Goal: Information Seeking & Learning: Check status

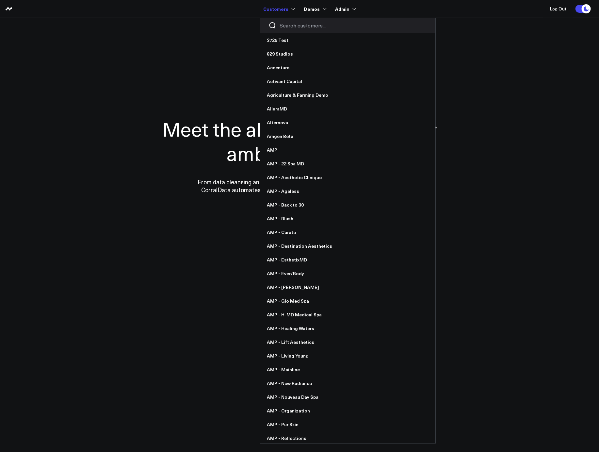
click at [288, 28] on input "Search customers input" at bounding box center [354, 25] width 148 height 7
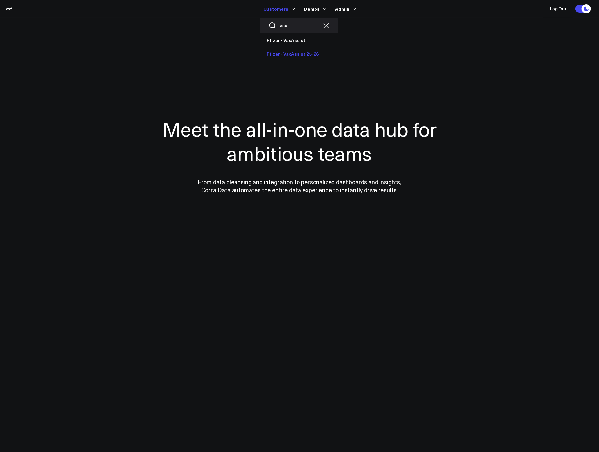
type input "vax"
click at [287, 49] on link "Pfizer - VaxAssist 25-26" at bounding box center [299, 54] width 78 height 14
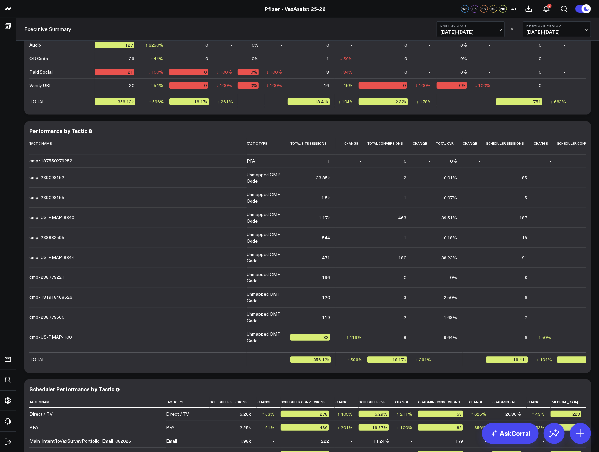
scroll to position [2167, 0]
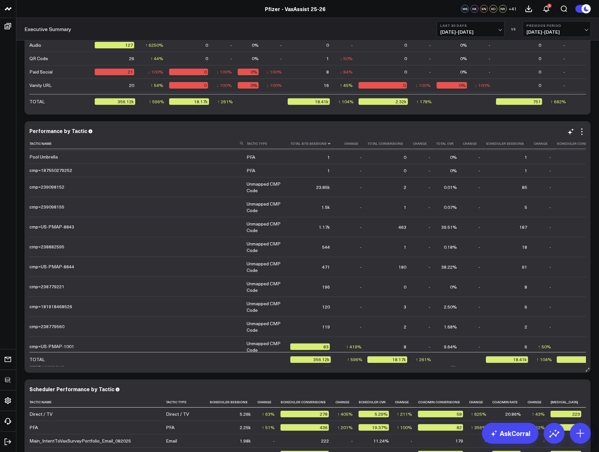
click at [327, 144] on icon at bounding box center [329, 144] width 5 height 4
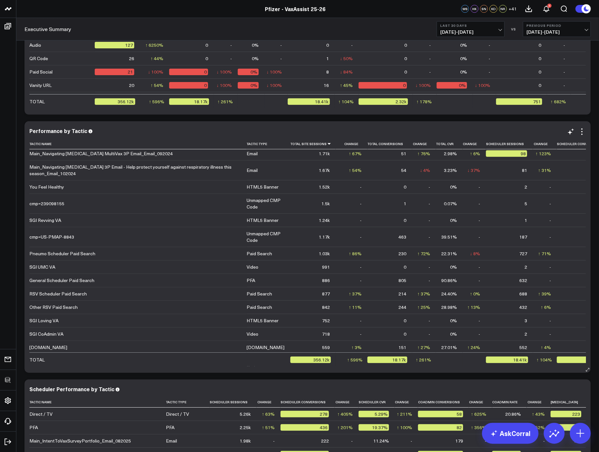
scroll to position [0, 0]
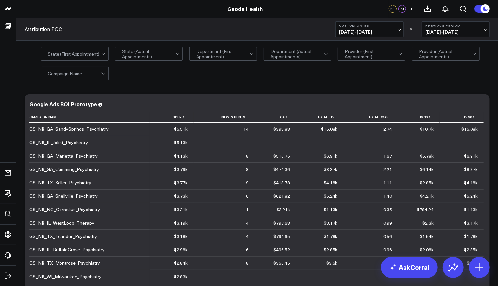
click at [323, 75] on div "State (First Appointment) State (Actual Appointments) Department (First Appoint…" at bounding box center [265, 63] width 449 height 33
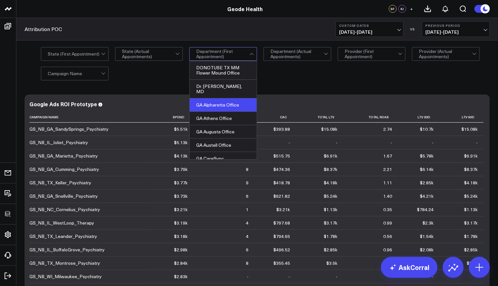
click at [231, 99] on div "GA Alpharetta Office" at bounding box center [222, 104] width 67 height 13
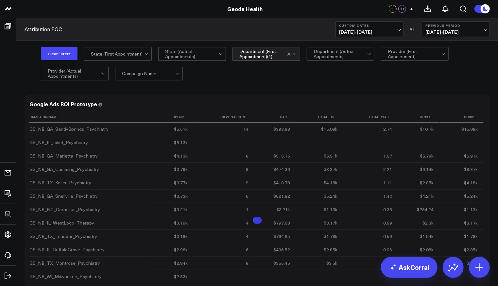
click at [177, 78] on div at bounding box center [178, 73] width 6 height 13
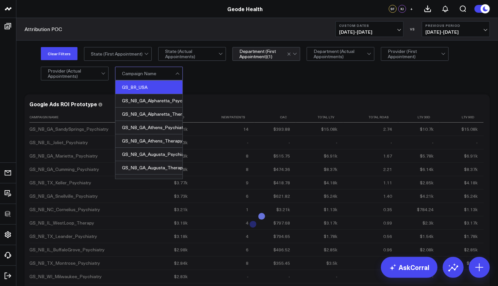
click at [172, 83] on div "GS_BR_USA" at bounding box center [148, 87] width 67 height 13
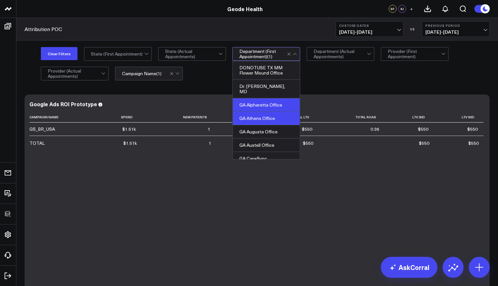
click at [262, 112] on div "GA Athens Office" at bounding box center [266, 118] width 67 height 13
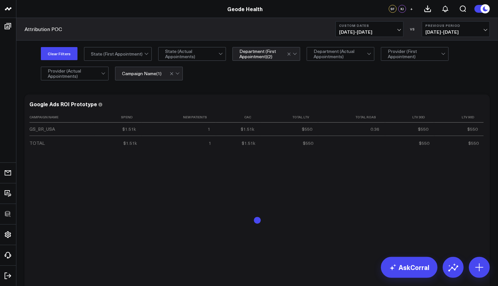
click at [357, 74] on div "Clear Filters State (First Appointment) State (Actual Appointments) option GA A…" at bounding box center [265, 63] width 449 height 33
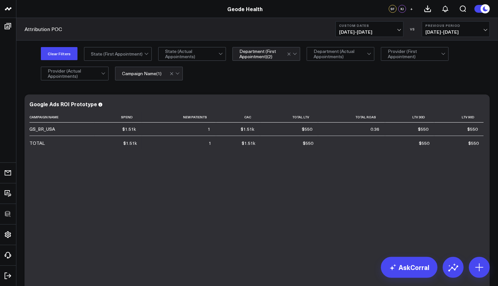
click at [267, 85] on div "Clear Filters State (First Appointment) State (Actual Appointments) option GA A…" at bounding box center [256, 64] width 481 height 46
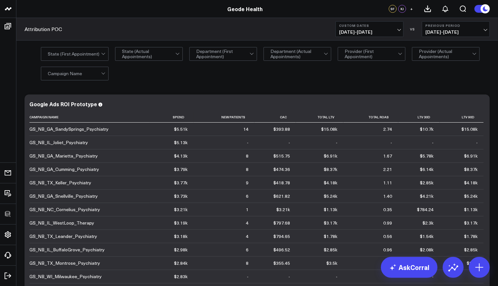
click at [272, 84] on div "State (First Appointment) State (Actual Appointments) Department (First Appoint…" at bounding box center [256, 64] width 481 height 46
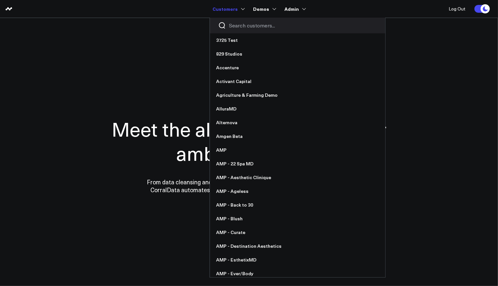
click at [242, 26] on input "Search customers input" at bounding box center [303, 25] width 148 height 7
